Goal: Find specific page/section: Find specific page/section

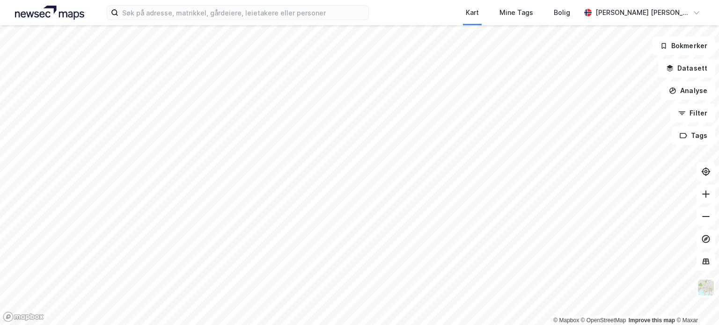
click at [216, 3] on div "Kart Mine Tags [PERSON_NAME] [PERSON_NAME]" at bounding box center [359, 12] width 719 height 25
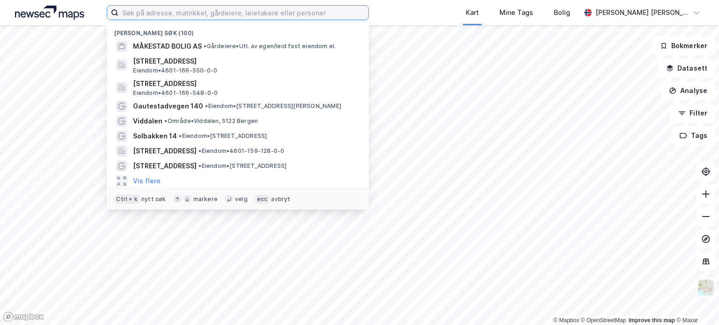
click at [213, 8] on input at bounding box center [243, 13] width 250 height 14
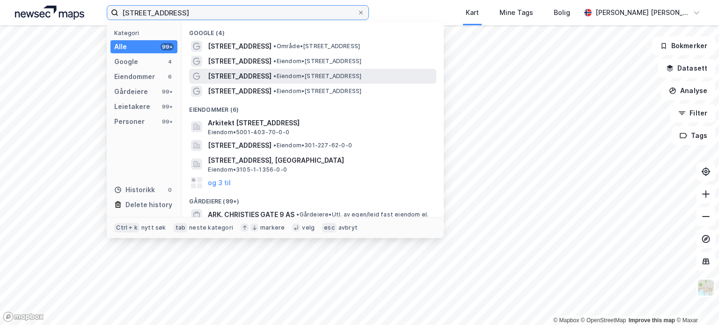
type input "[STREET_ADDRESS]"
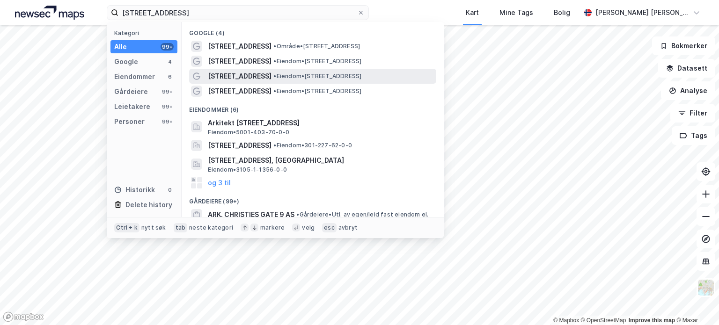
click at [233, 75] on span "[STREET_ADDRESS]" at bounding box center [240, 76] width 64 height 11
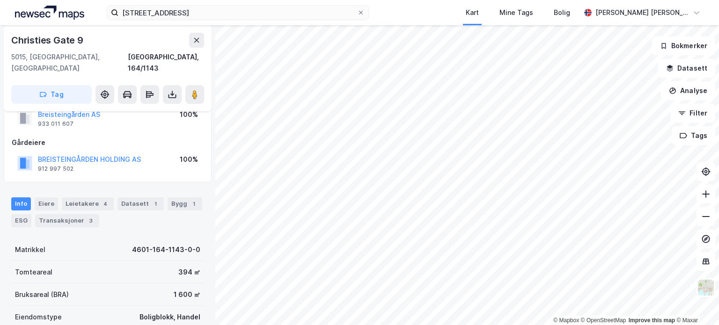
scroll to position [47, 0]
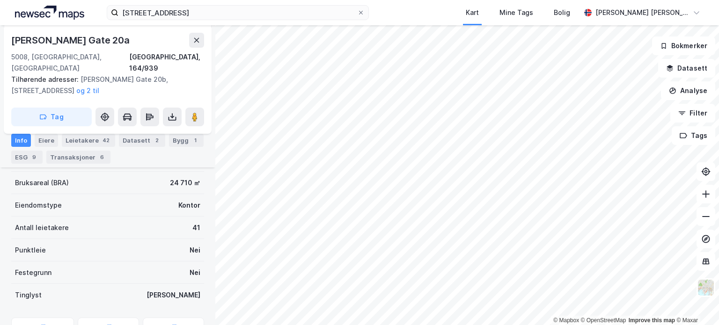
scroll to position [140, 0]
